Goal: Task Accomplishment & Management: Use online tool/utility

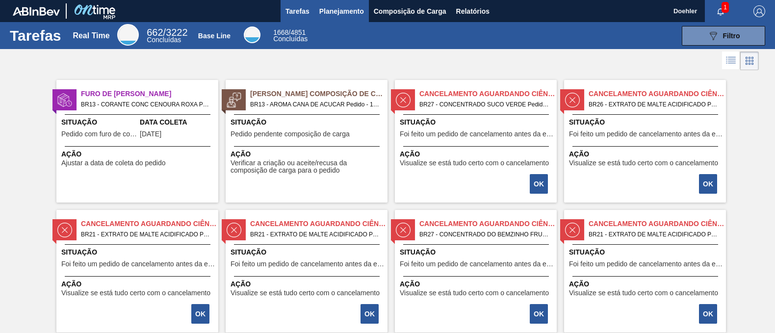
click at [351, 6] on span "Planejamento" at bounding box center [341, 11] width 45 height 12
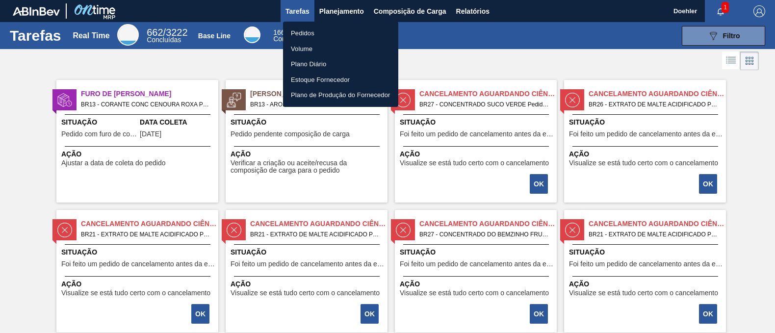
click at [305, 32] on li "Pedidos" at bounding box center [340, 34] width 115 height 16
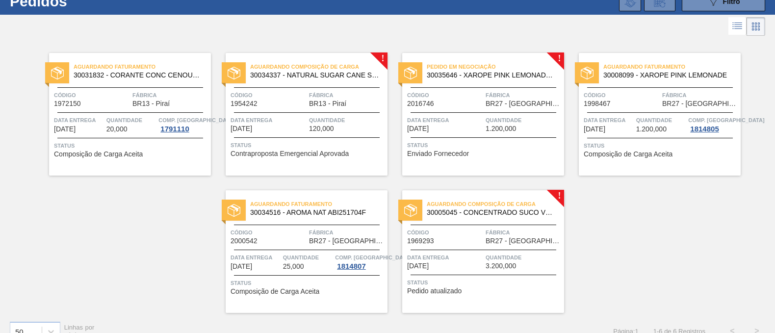
scroll to position [50, 0]
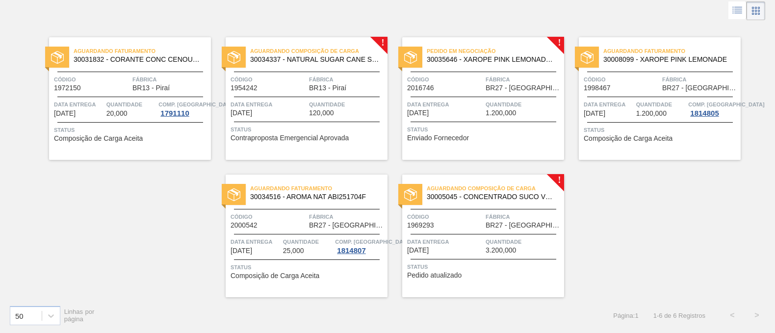
click at [501, 56] on span "30035646 - XAROPE PINK LEMONADE CREPUSCULO" at bounding box center [492, 59] width 130 height 7
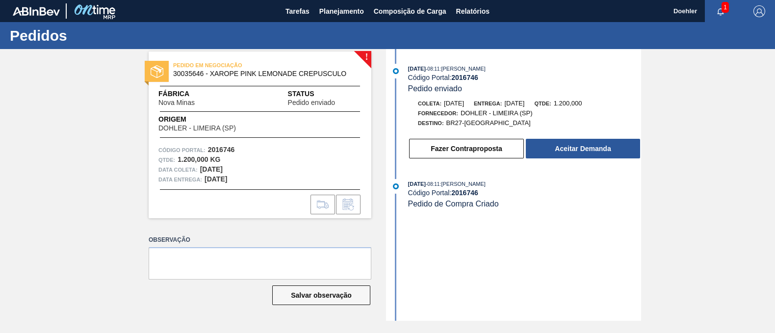
click at [510, 263] on div "[DATE] 08:11 : [PERSON_NAME] Código Portal: 2016746 Pedido enviado Coleta: [DAT…" at bounding box center [515, 185] width 253 height 272
click at [601, 153] on button "Aceitar Demanda" at bounding box center [583, 149] width 114 height 20
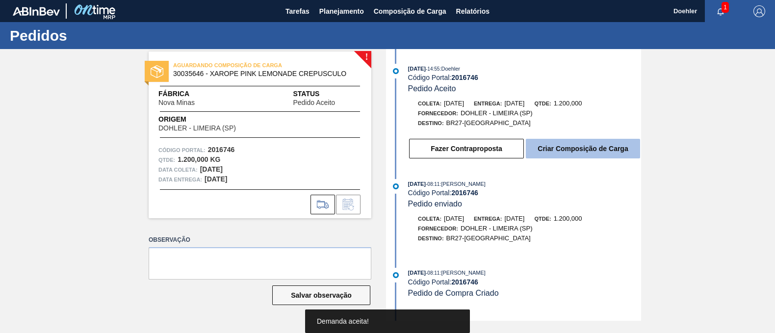
click at [585, 153] on button "Criar Composição de Carga" at bounding box center [583, 149] width 114 height 20
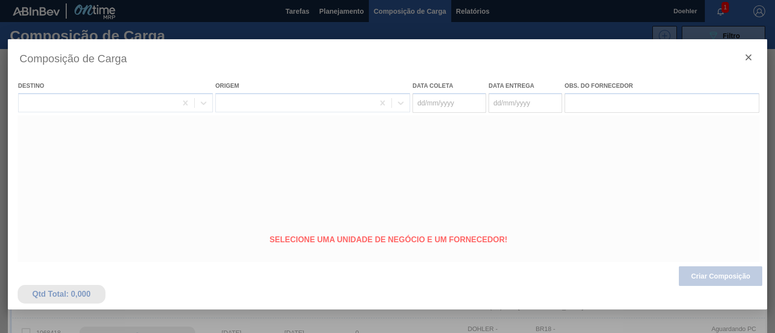
type coleta "[DATE]"
type entrega "[DATE]"
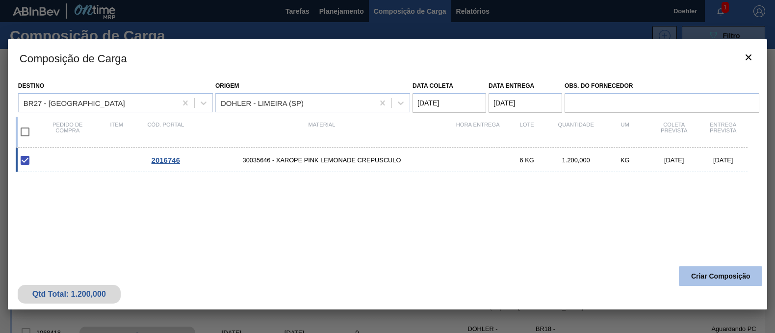
click at [736, 278] on button "Criar Composição" at bounding box center [720, 276] width 83 height 20
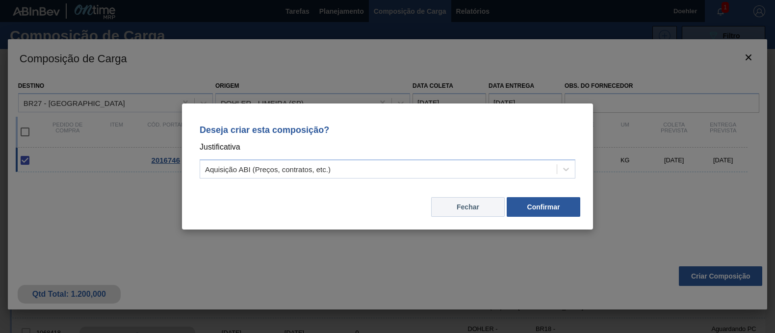
click at [455, 206] on button "Fechar" at bounding box center [468, 207] width 74 height 20
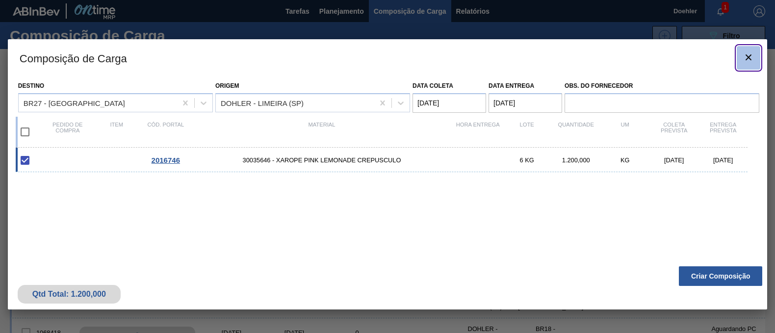
click at [743, 55] on icon "botão de ícone" at bounding box center [749, 58] width 12 height 12
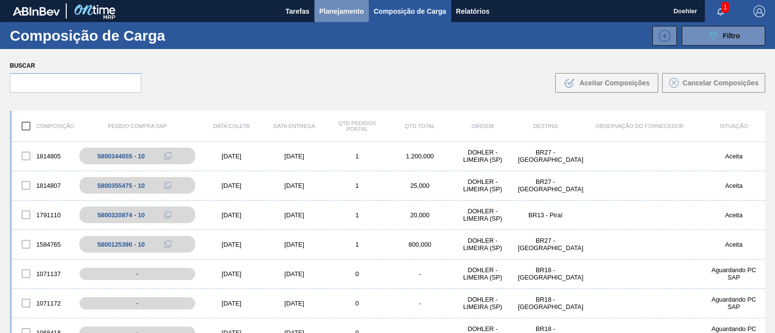
click at [331, 12] on span "Planejamento" at bounding box center [341, 11] width 45 height 12
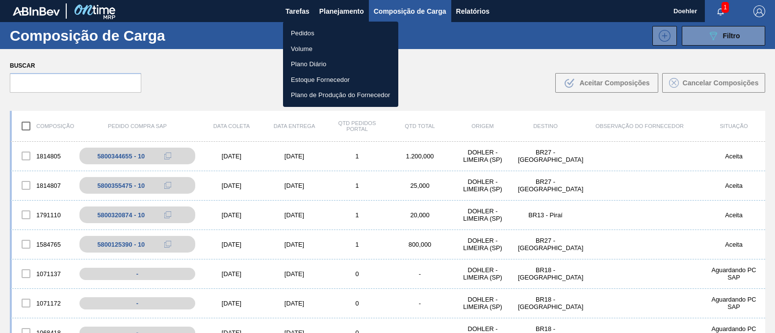
click at [318, 31] on li "Pedidos" at bounding box center [340, 34] width 115 height 16
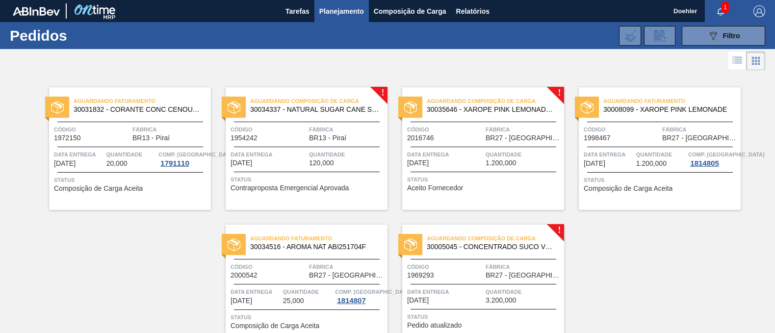
click at [478, 108] on span "30035646 - XAROPE PINK LEMONADE CREPUSCULO" at bounding box center [492, 109] width 130 height 7
